Goal: Task Accomplishment & Management: Use online tool/utility

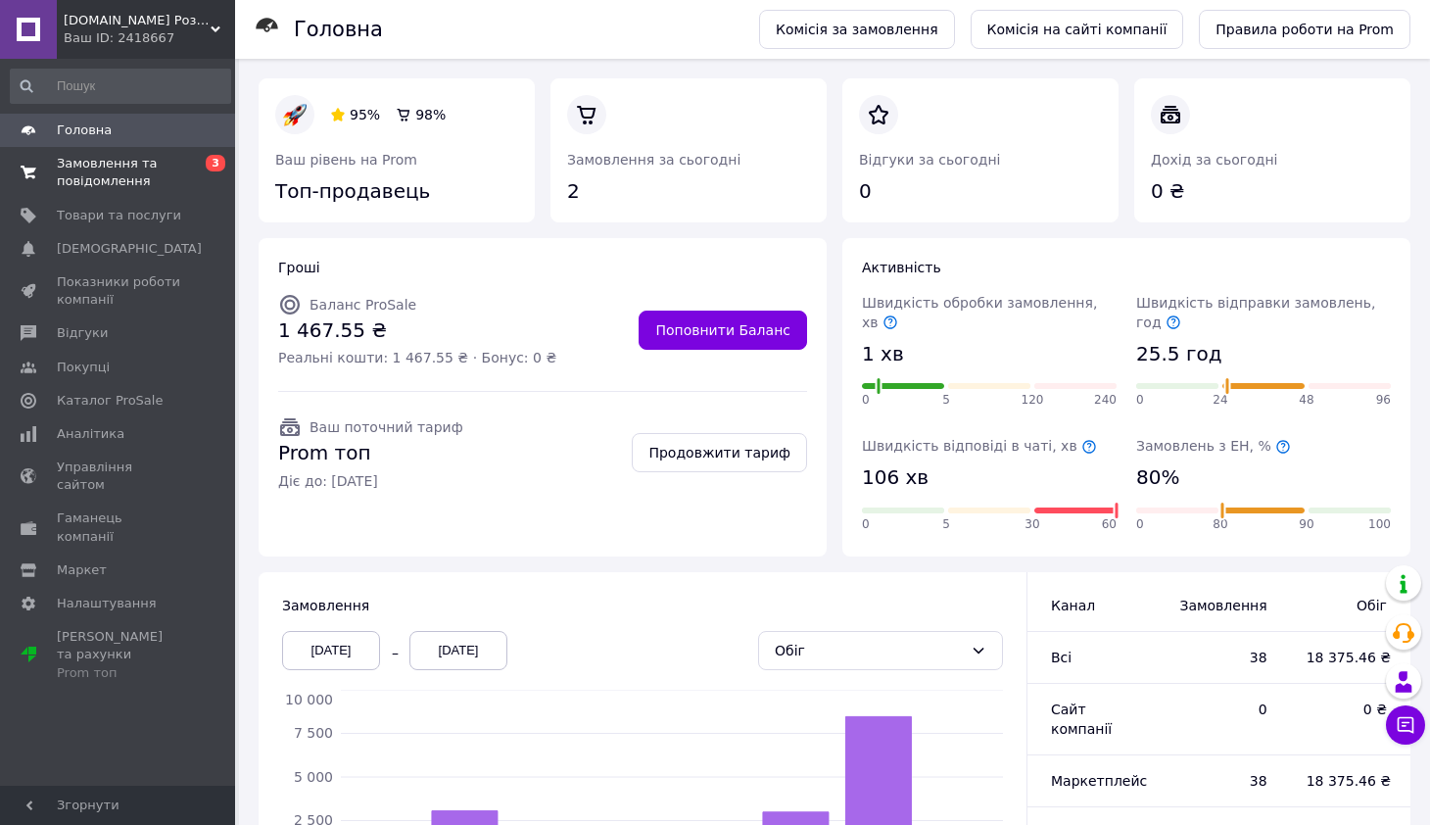
click at [83, 177] on span "Замовлення та повідомлення" at bounding box center [119, 172] width 124 height 35
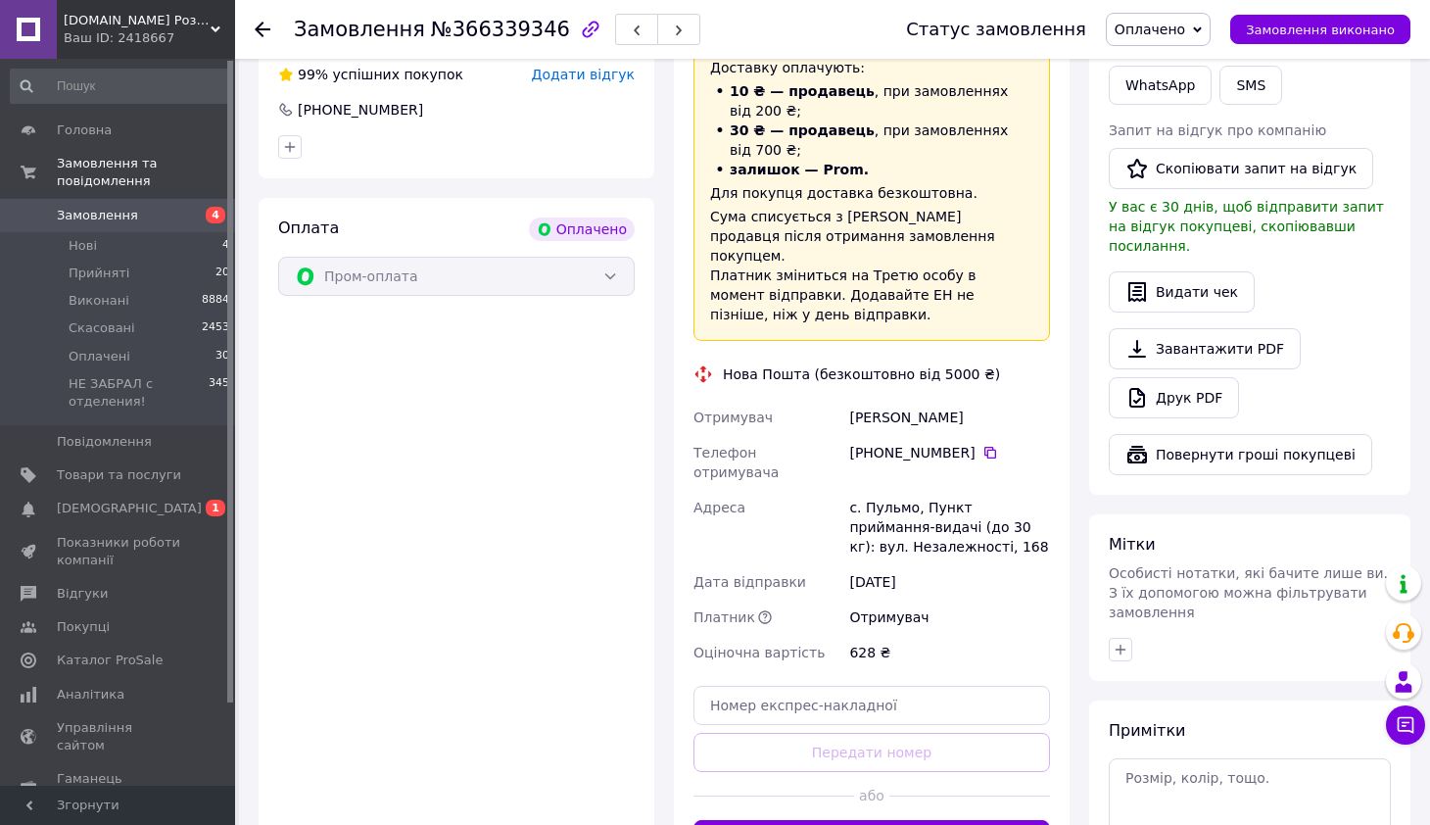
scroll to position [748, 0]
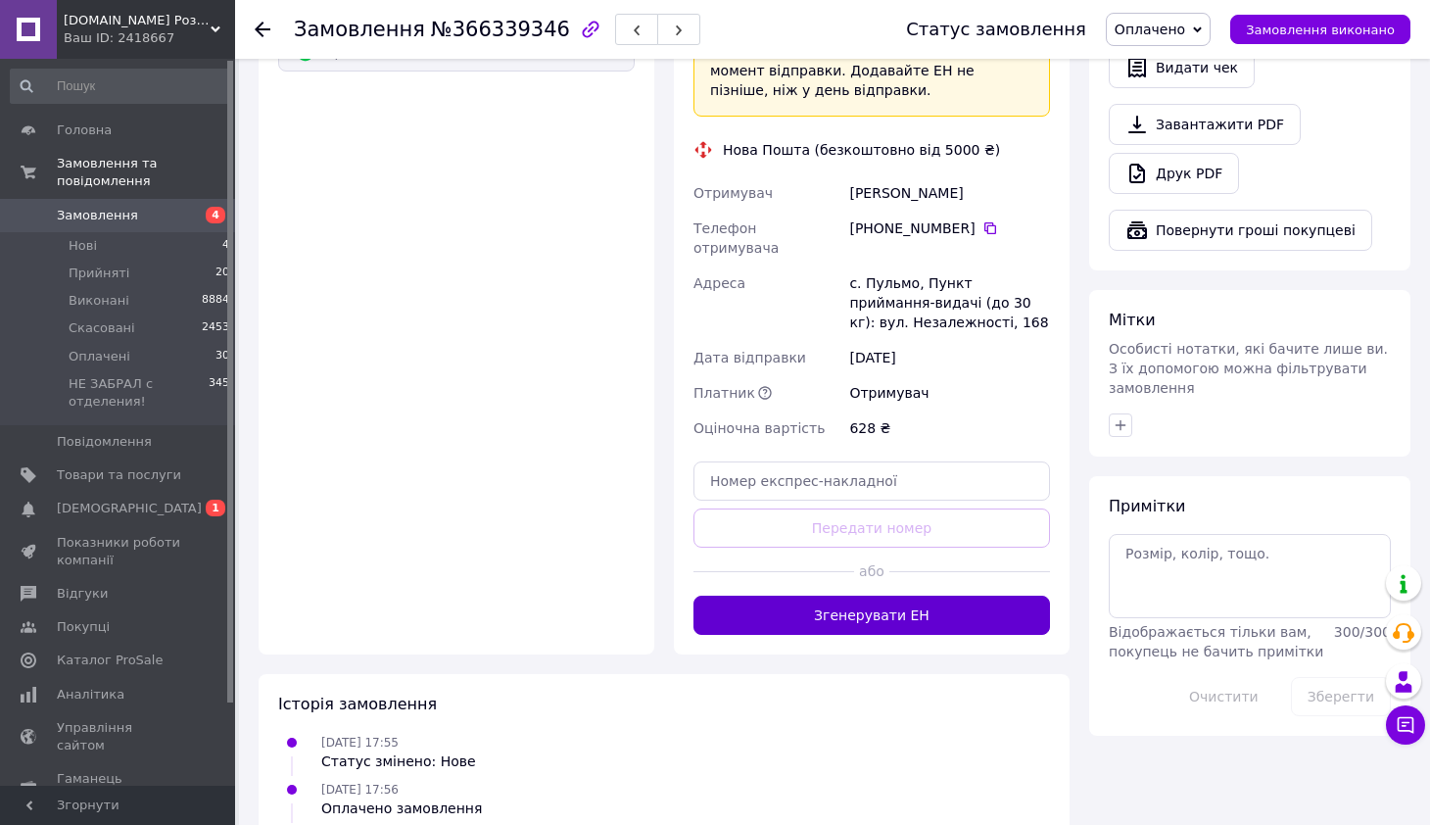
click at [802, 595] on button "Згенерувати ЕН" at bounding box center [871, 614] width 356 height 39
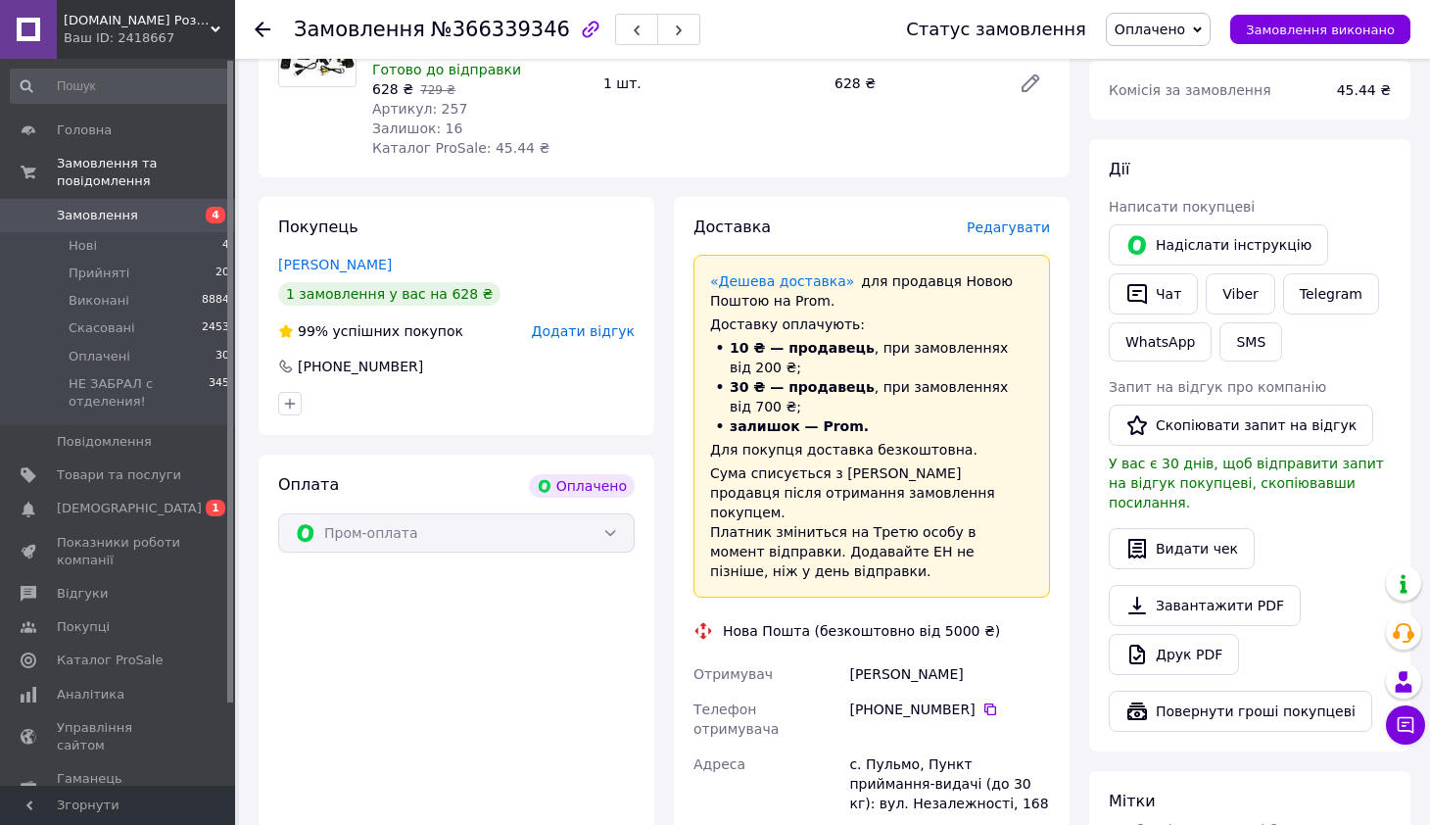
scroll to position [0, 0]
